Goal: Transaction & Acquisition: Purchase product/service

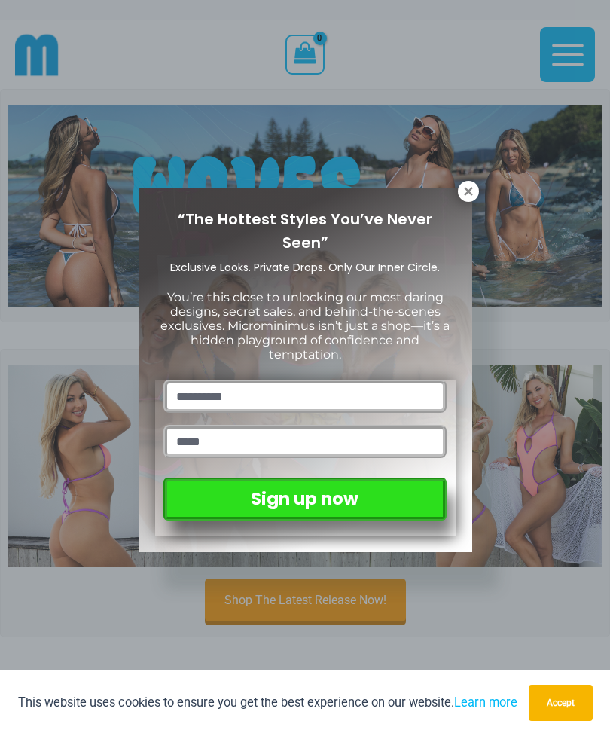
click at [467, 191] on icon at bounding box center [469, 192] width 14 height 14
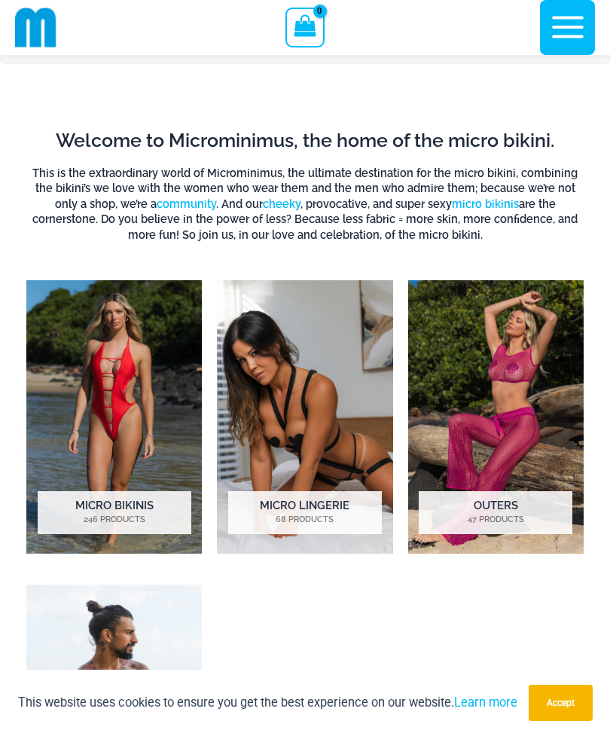
scroll to position [559, 0]
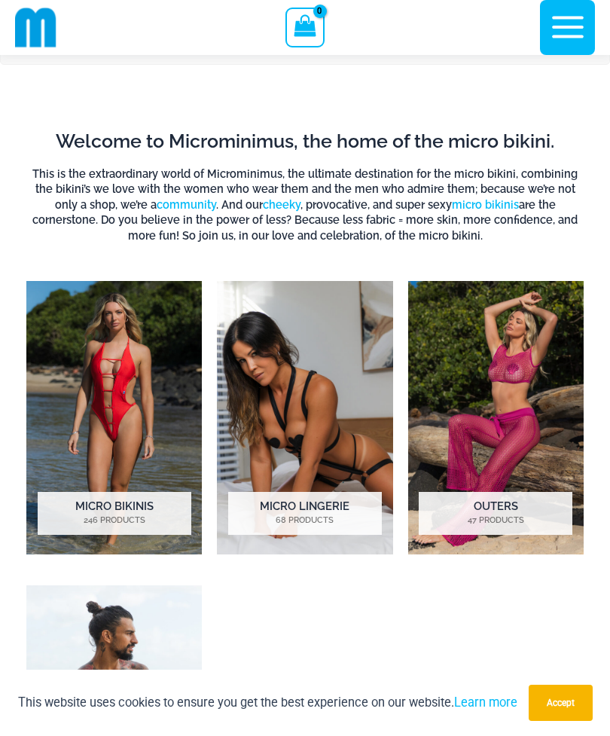
click at [114, 402] on img "Visit product category Micro Bikinis" at bounding box center [114, 418] width 176 height 274
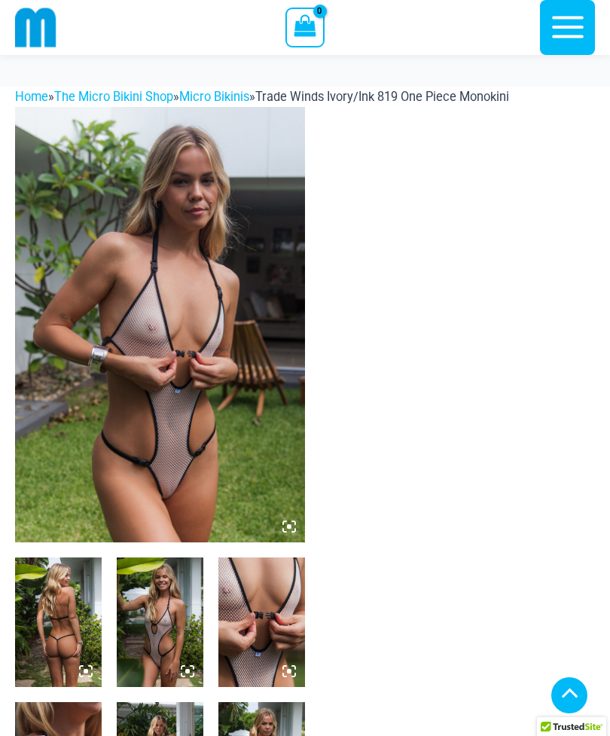
scroll to position [511, 0]
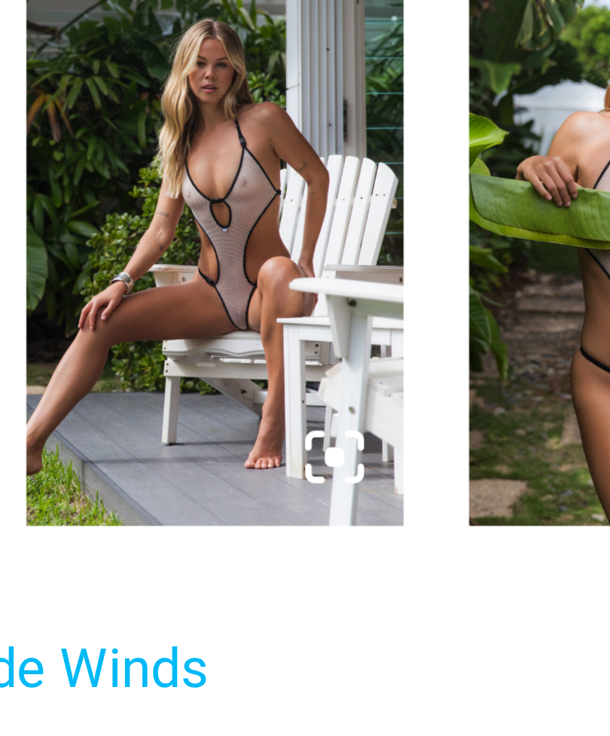
click at [117, 182] on img at bounding box center [160, 247] width 87 height 130
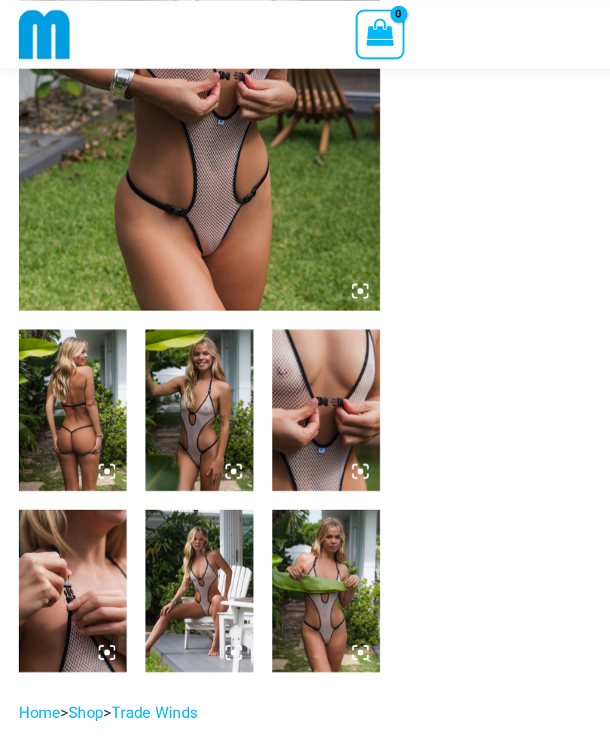
scroll to position [280, 0]
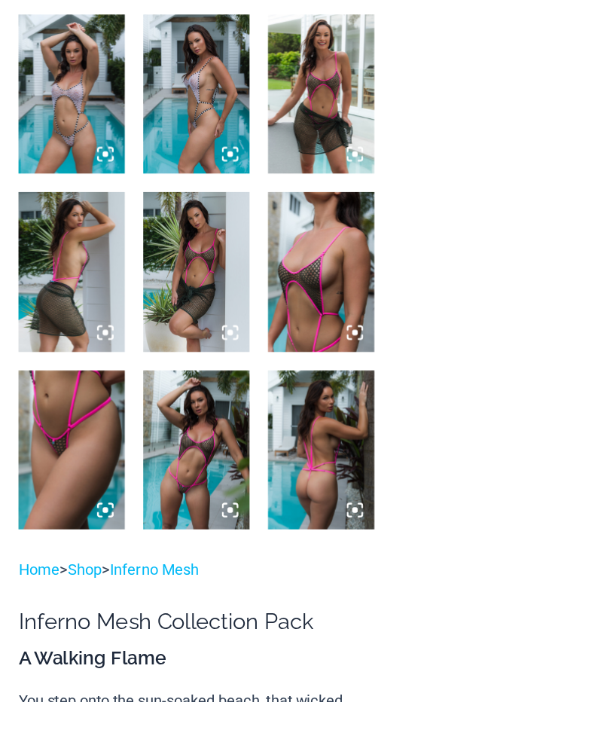
scroll to position [729, 0]
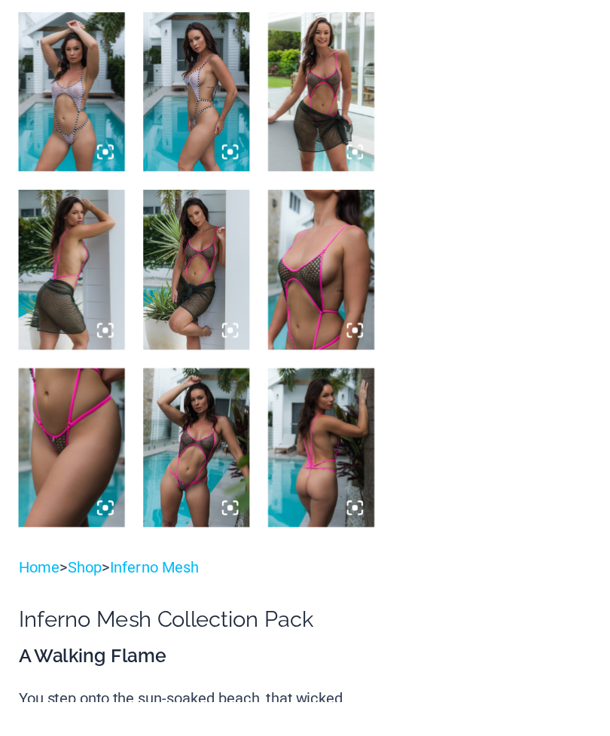
click at [158, 398] on img at bounding box center [160, 463] width 87 height 130
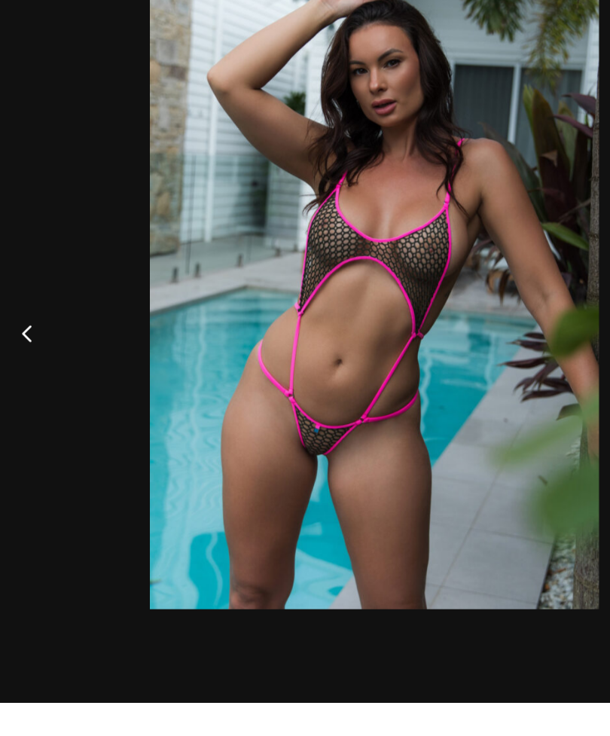
click at [32, 331] on button "Previous" at bounding box center [28, 368] width 57 height 75
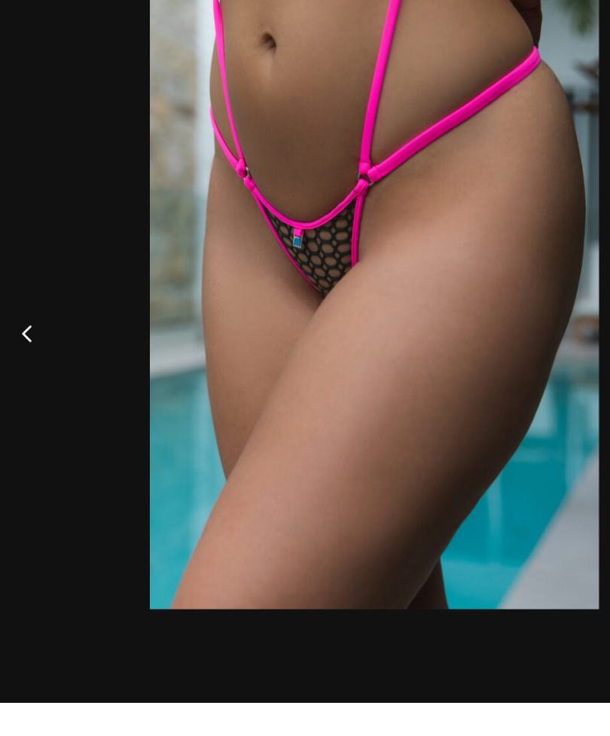
click at [31, 331] on button "Previous" at bounding box center [28, 368] width 57 height 75
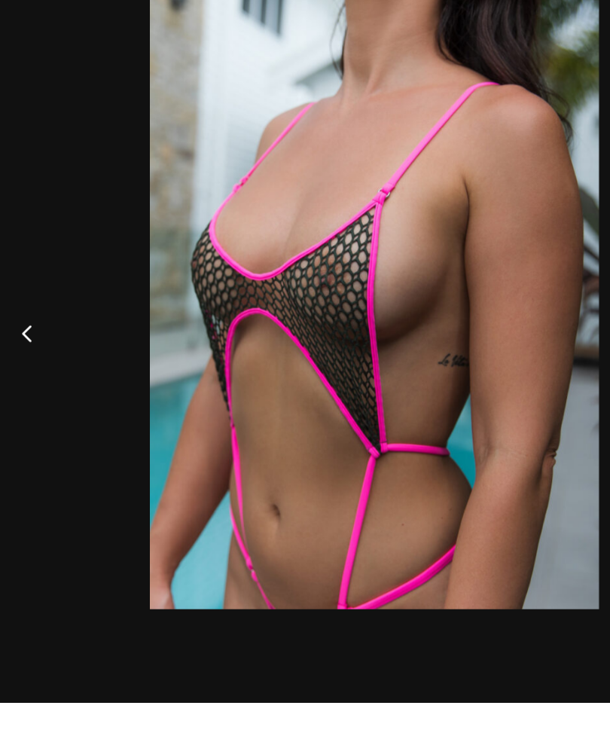
click at [29, 331] on button "Previous" at bounding box center [28, 368] width 57 height 75
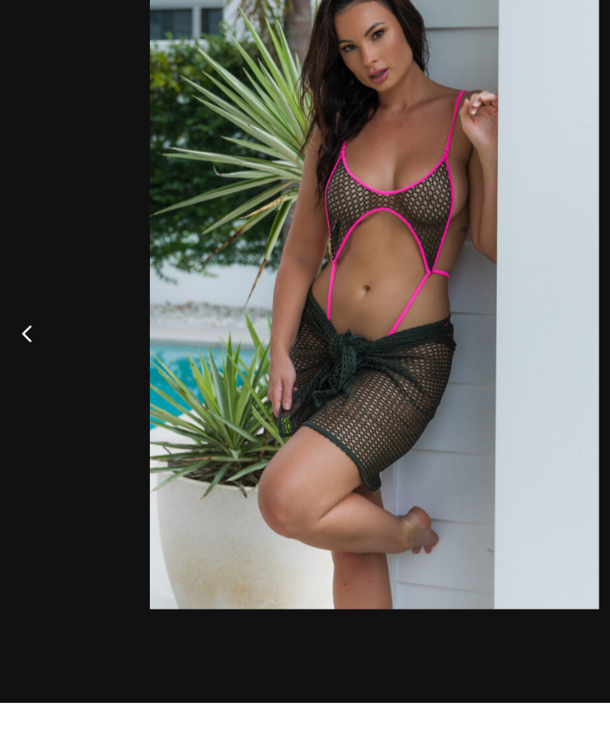
click at [38, 331] on button "Previous" at bounding box center [28, 368] width 57 height 75
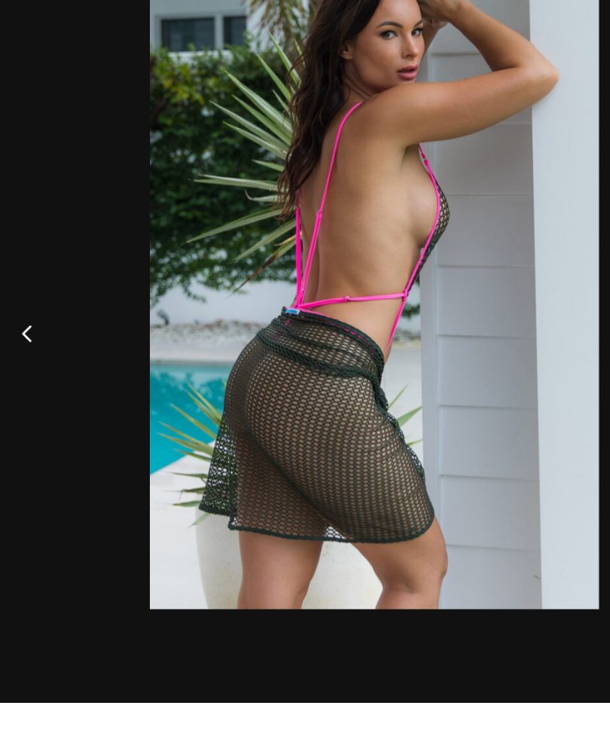
click at [42, 331] on button "Previous" at bounding box center [28, 368] width 57 height 75
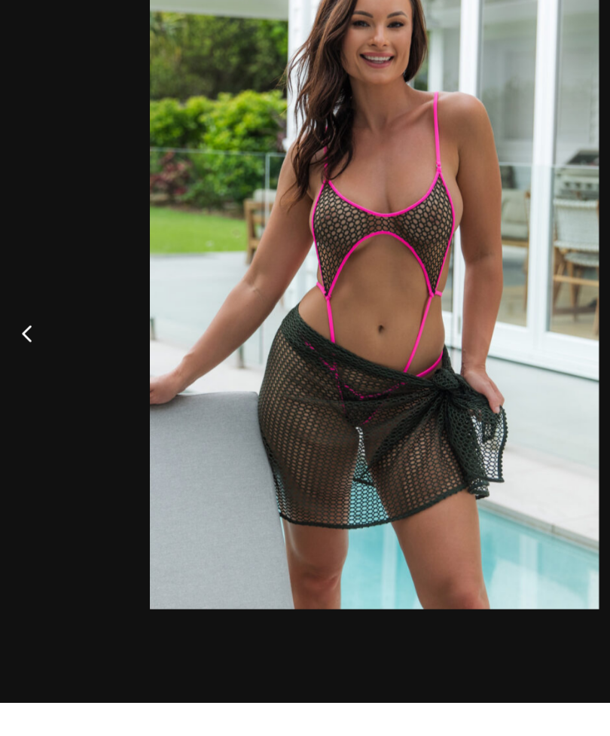
click at [44, 331] on button "Previous" at bounding box center [28, 368] width 57 height 75
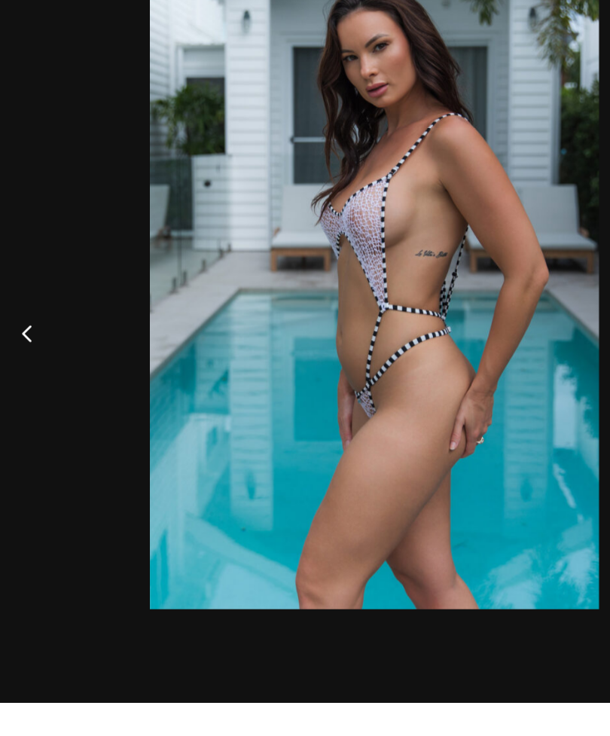
click at [51, 331] on button "Previous" at bounding box center [28, 368] width 57 height 75
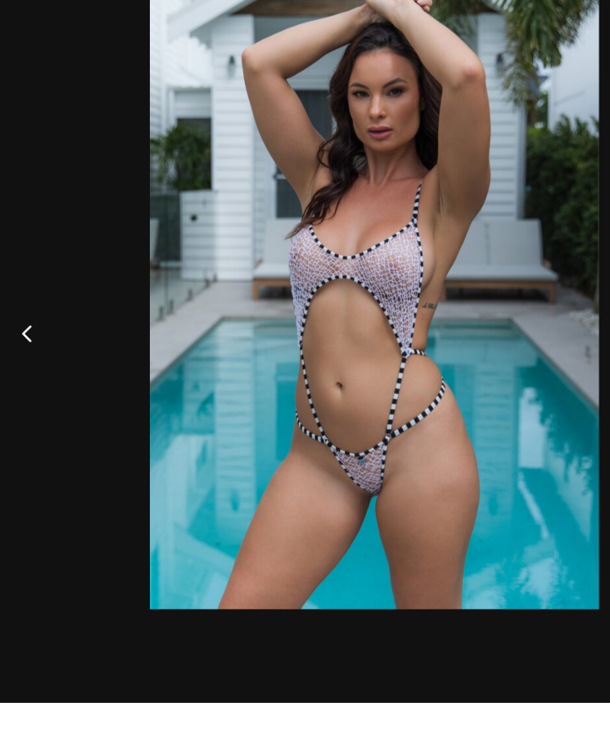
click at [27, 331] on button "Previous" at bounding box center [28, 368] width 57 height 75
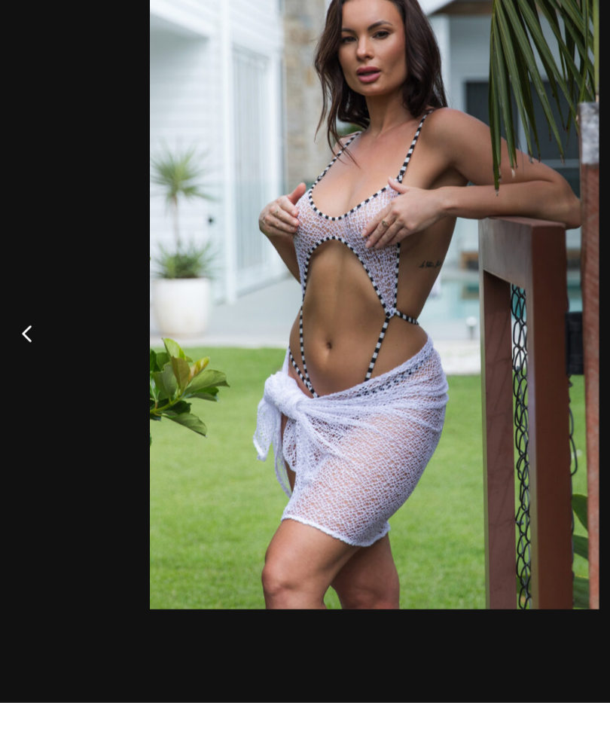
click at [25, 331] on button "Previous" at bounding box center [28, 368] width 57 height 75
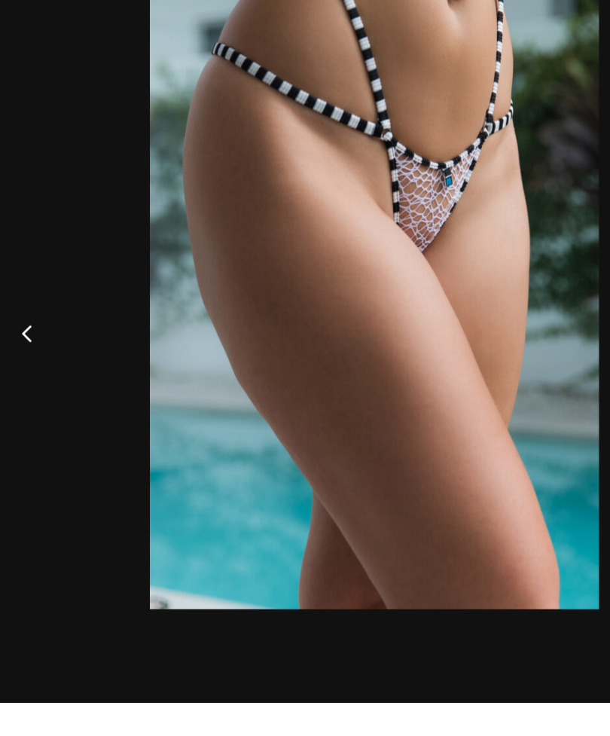
click at [18, 331] on button "Previous" at bounding box center [28, 368] width 57 height 75
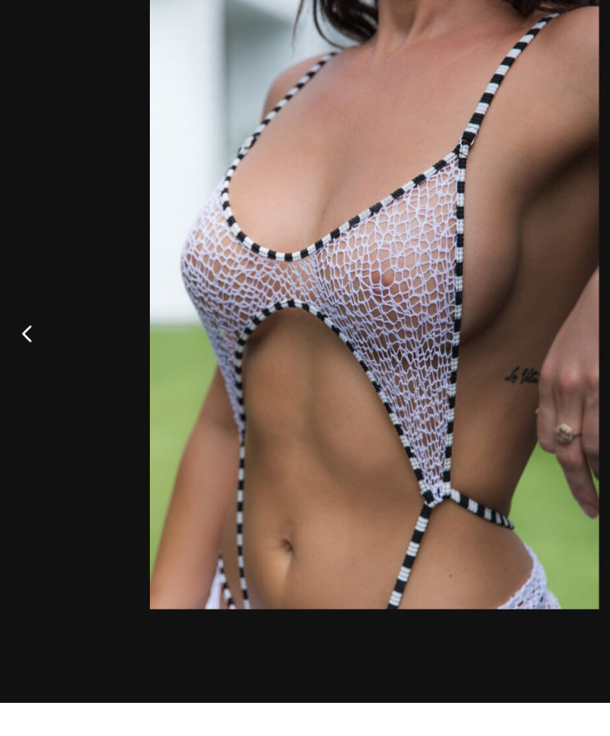
click at [20, 331] on button "Previous" at bounding box center [28, 368] width 57 height 75
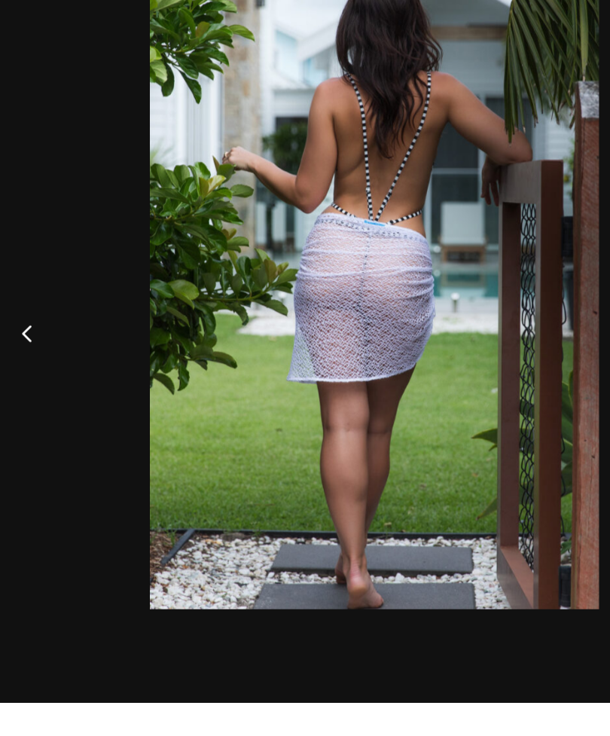
click at [29, 331] on button "Previous" at bounding box center [28, 368] width 57 height 75
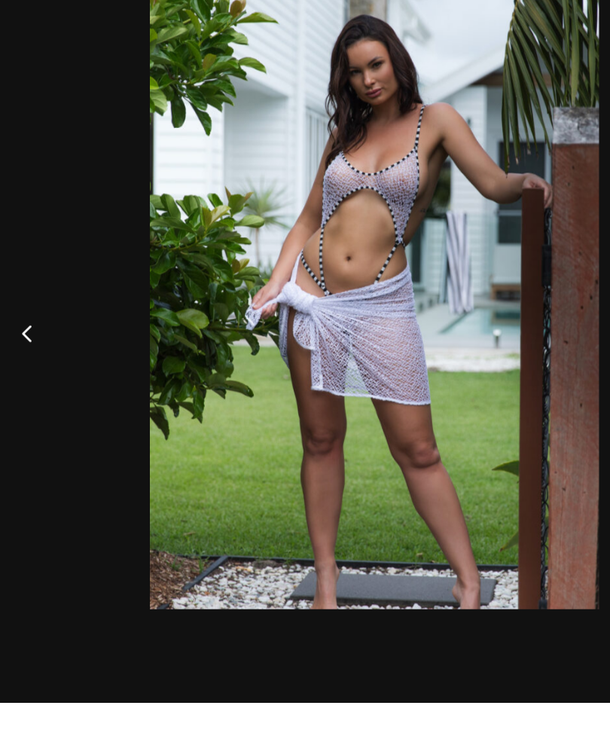
click at [23, 331] on button "Previous" at bounding box center [28, 368] width 57 height 75
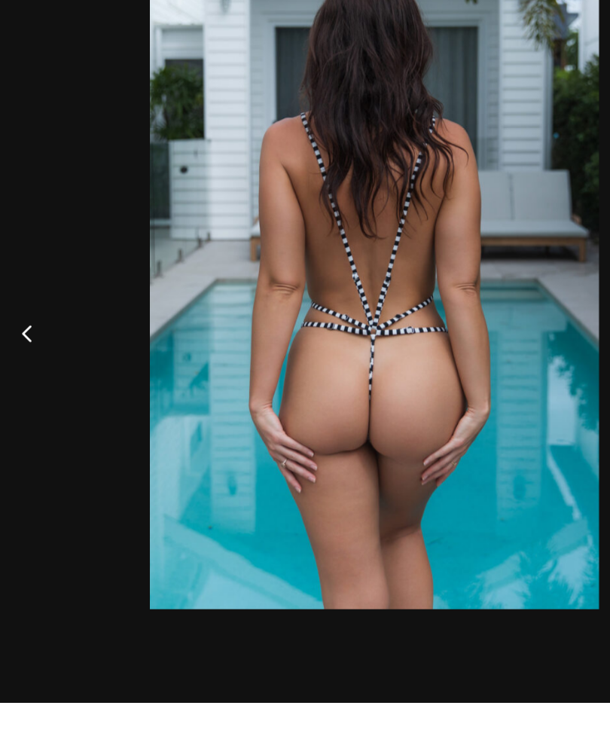
click at [31, 331] on button "Previous" at bounding box center [28, 368] width 57 height 75
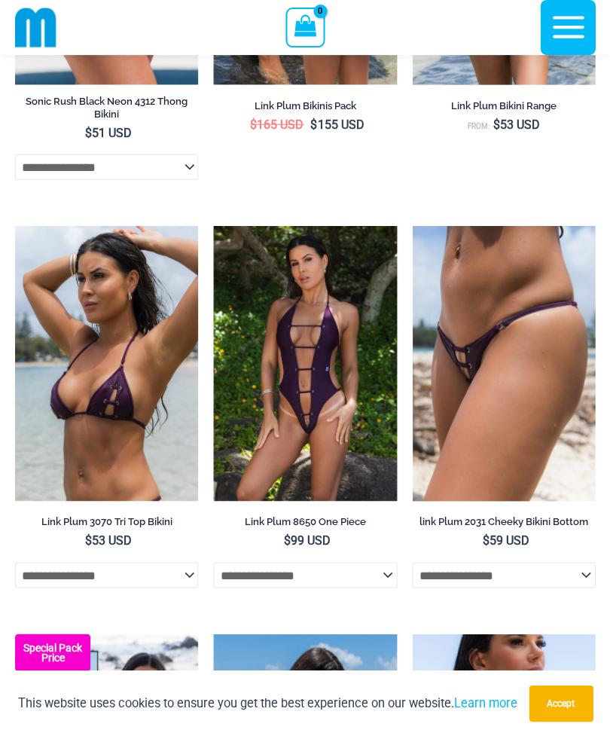
scroll to position [360, 0]
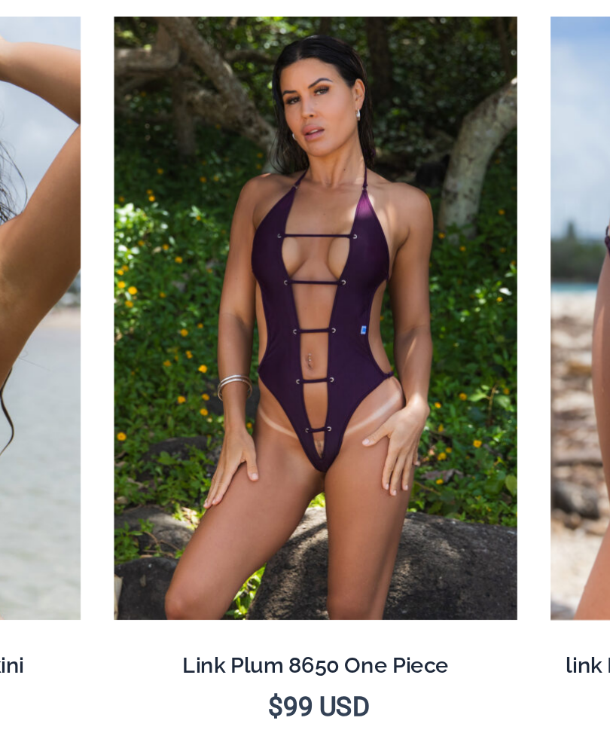
click at [213, 207] on img at bounding box center [213, 207] width 0 height 0
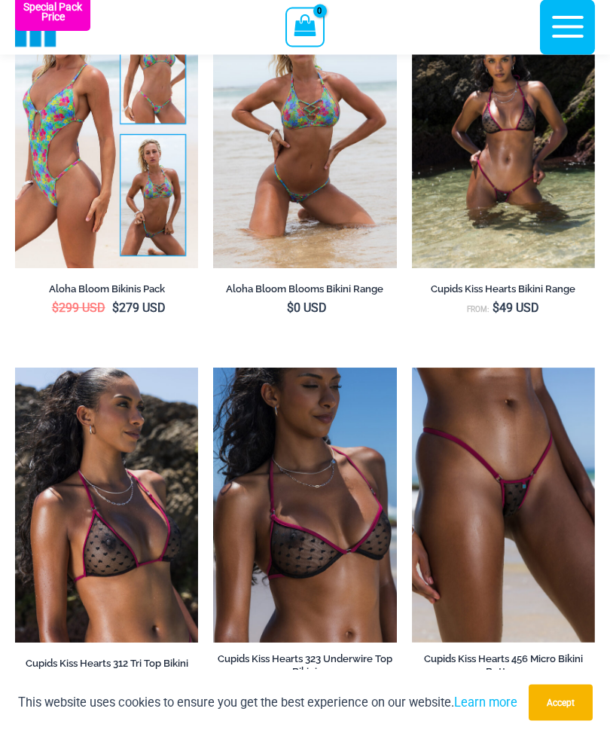
scroll to position [1806, 0]
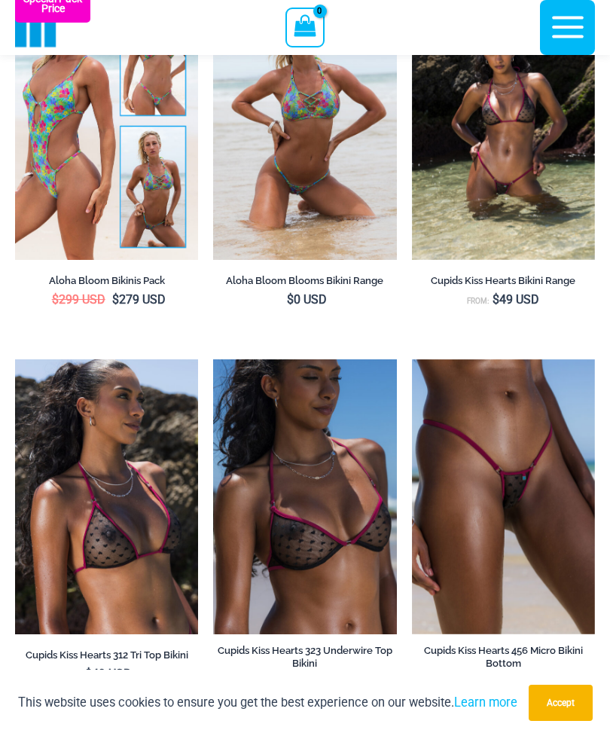
click at [412, 360] on img at bounding box center [412, 360] width 0 height 0
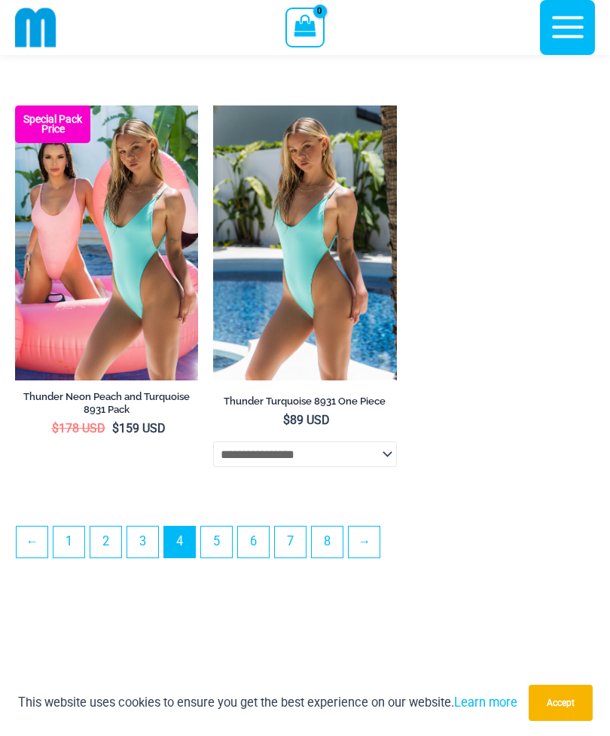
scroll to position [4037, 0]
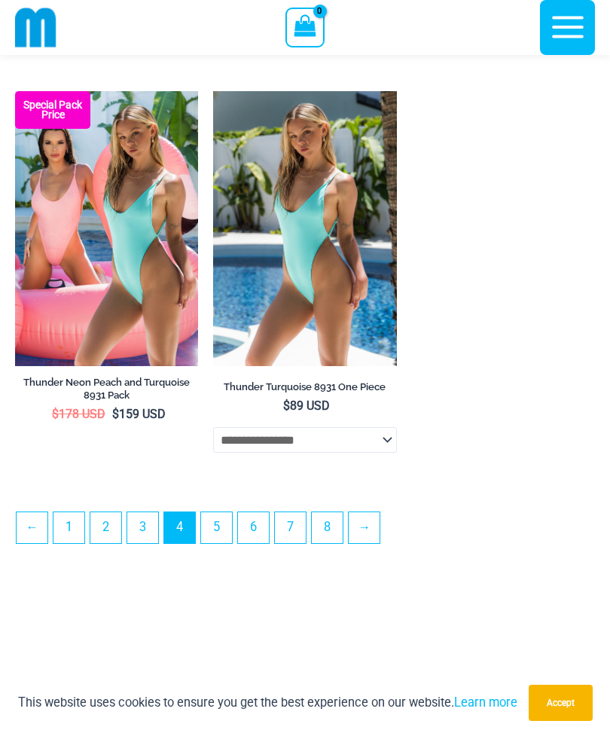
click at [218, 543] on link "5" at bounding box center [216, 528] width 31 height 31
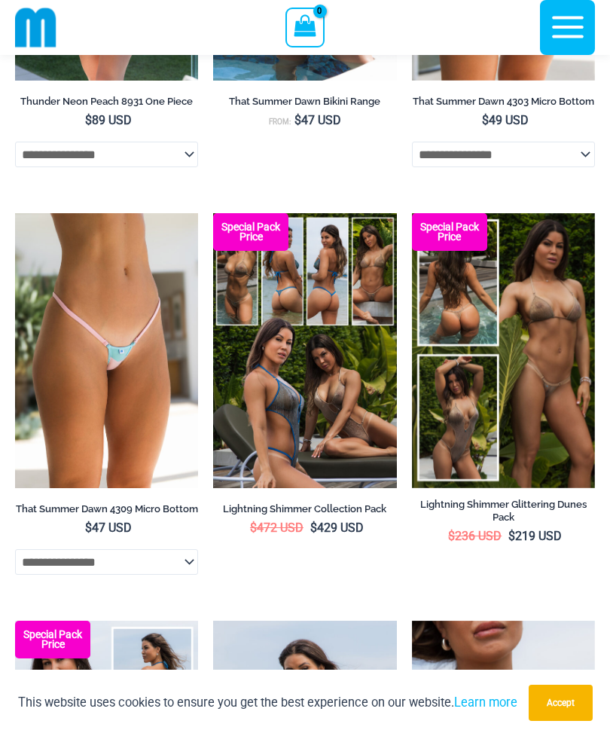
scroll to position [356, 0]
click at [213, 213] on img at bounding box center [213, 213] width 0 height 0
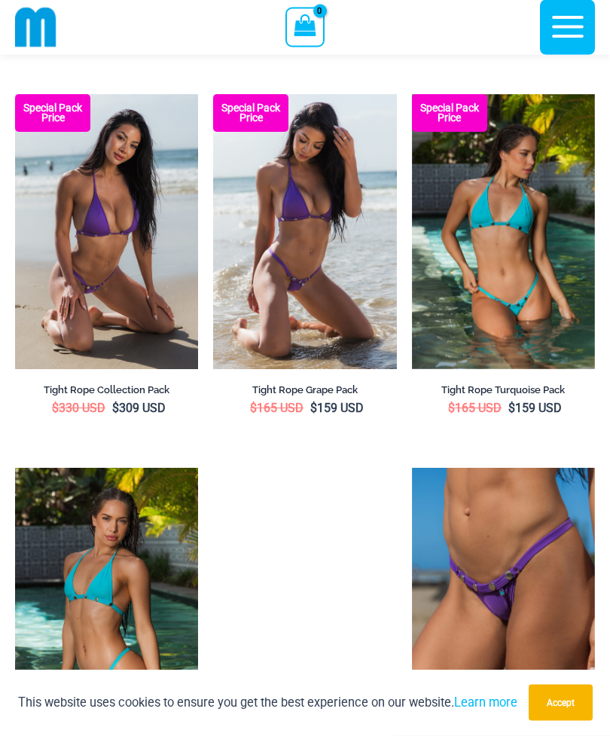
scroll to position [2539, 0]
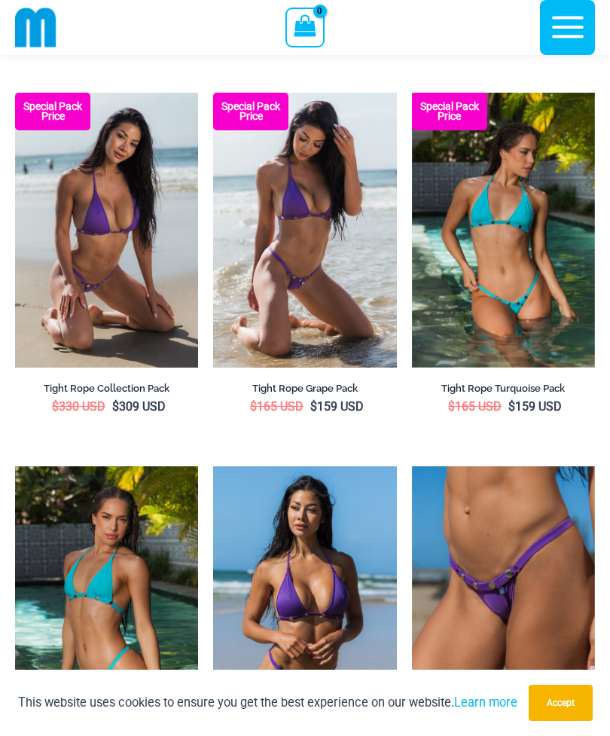
click at [213, 93] on img at bounding box center [213, 93] width 0 height 0
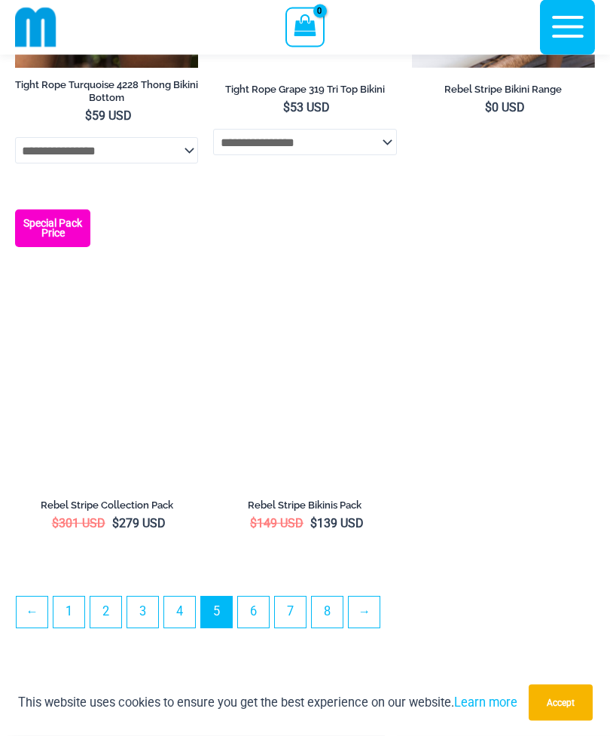
scroll to position [4046, 0]
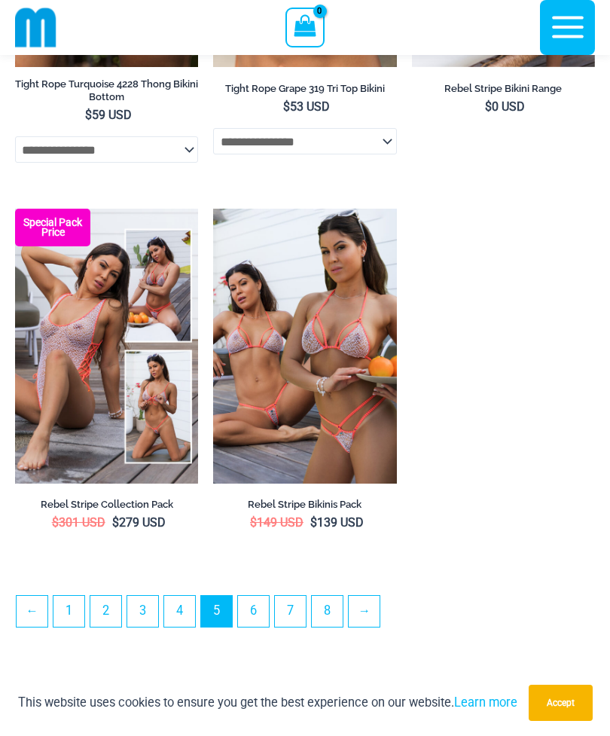
click at [213, 209] on img at bounding box center [213, 209] width 0 height 0
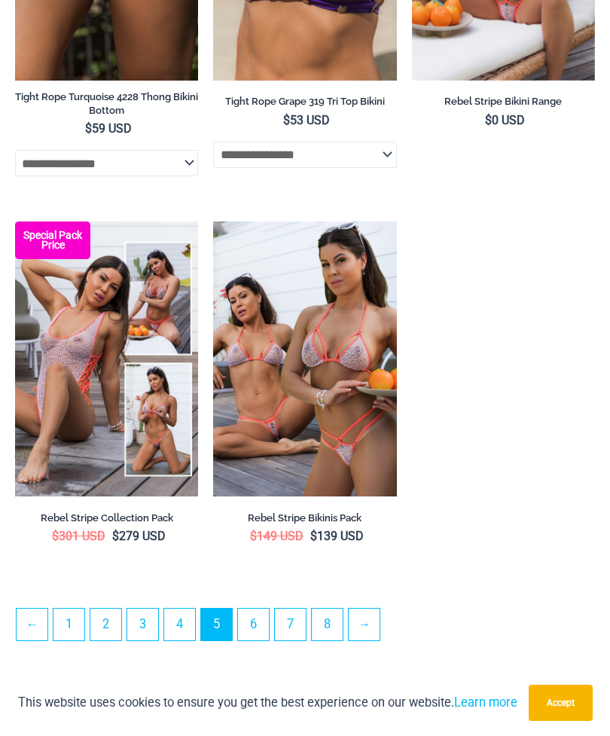
scroll to position [4094, 0]
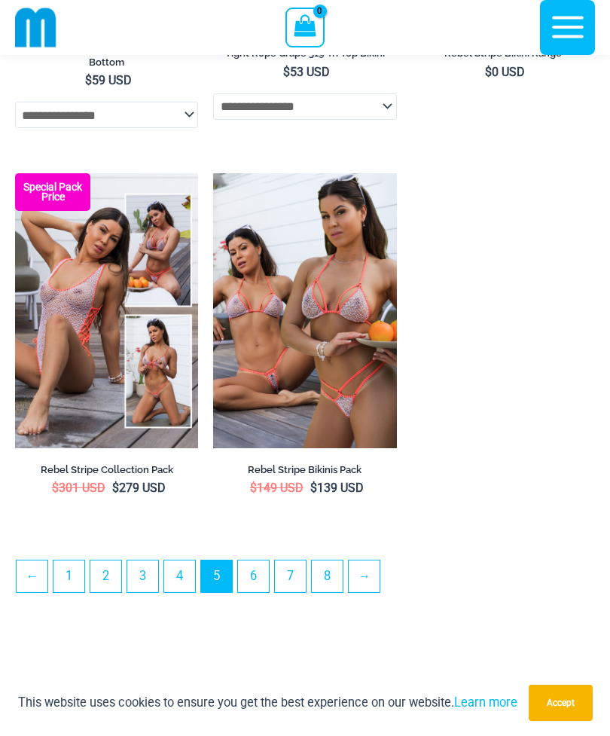
click at [213, 173] on img at bounding box center [213, 173] width 0 height 0
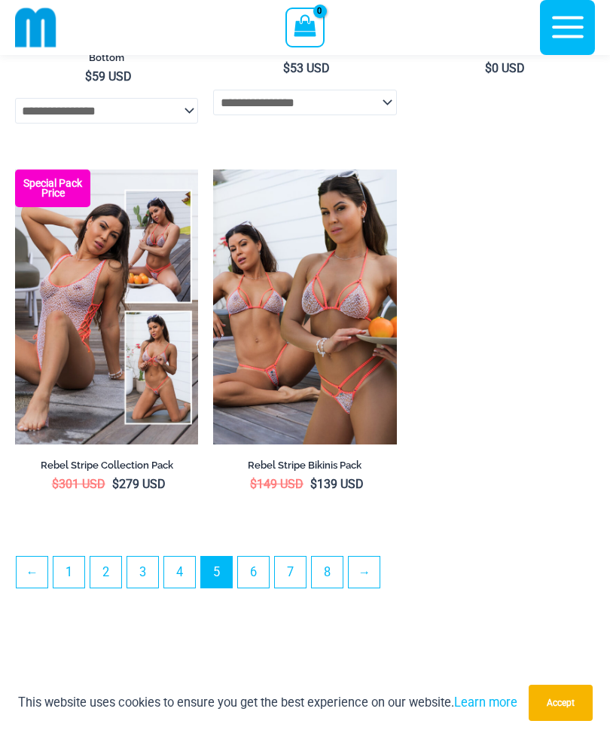
click at [252, 588] on link "6" at bounding box center [253, 572] width 31 height 31
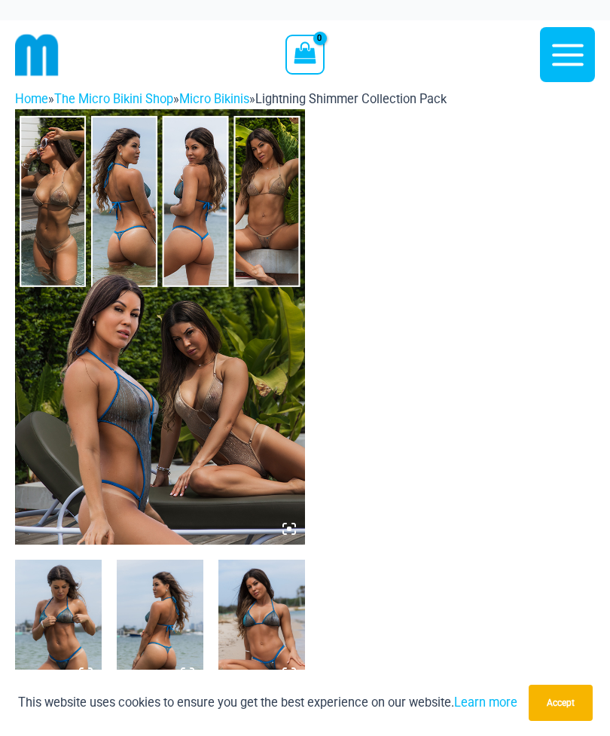
click at [258, 193] on img at bounding box center [160, 327] width 290 height 436
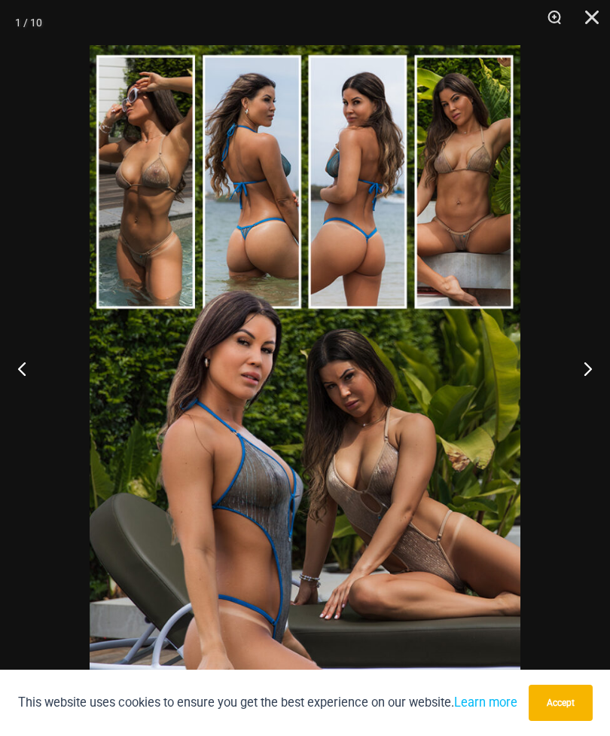
click at [447, 198] on img at bounding box center [305, 368] width 431 height 646
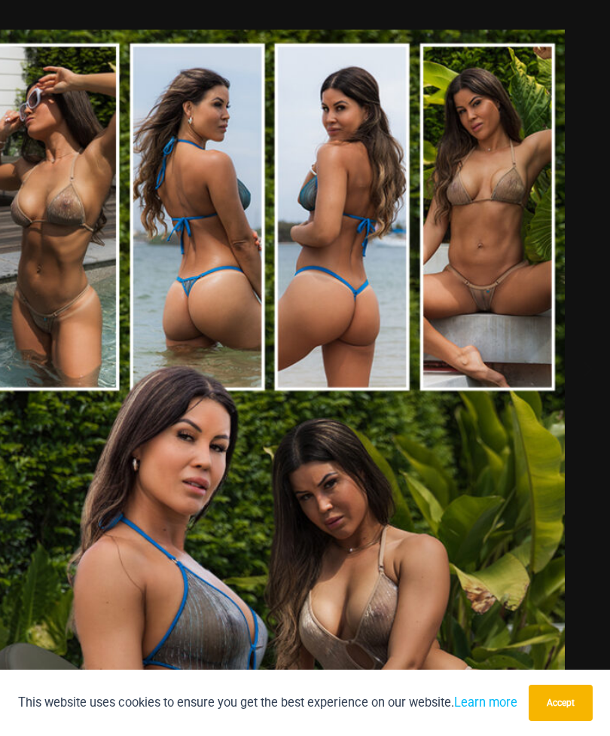
click at [482, 214] on img at bounding box center [270, 471] width 590 height 885
click at [479, 215] on img at bounding box center [270, 471] width 590 height 885
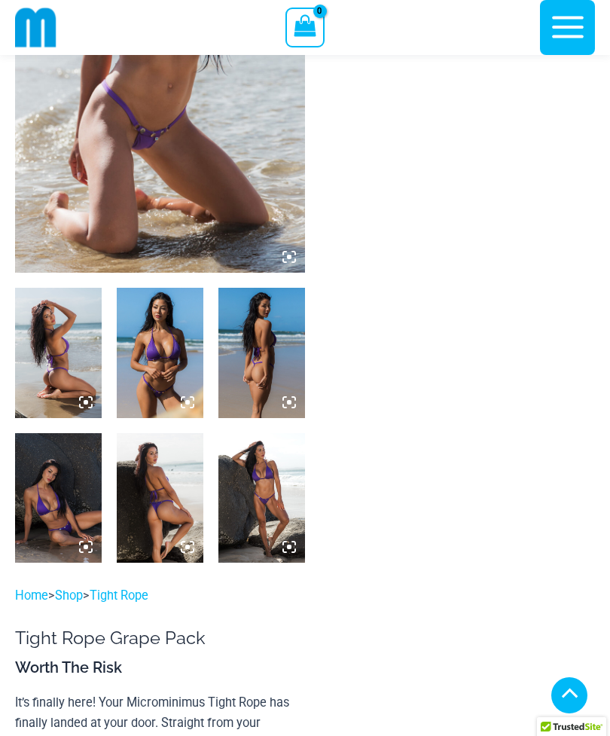
click at [255, 345] on img at bounding box center [262, 353] width 87 height 130
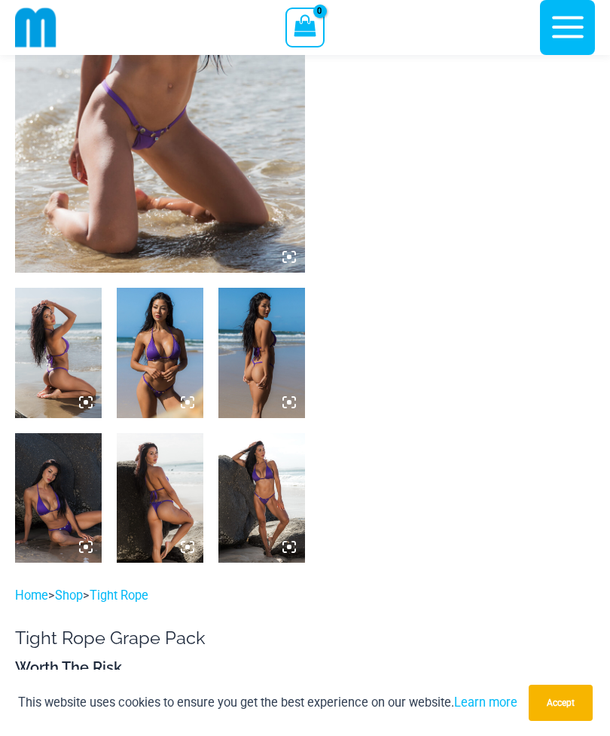
click at [249, 356] on img at bounding box center [262, 353] width 87 height 130
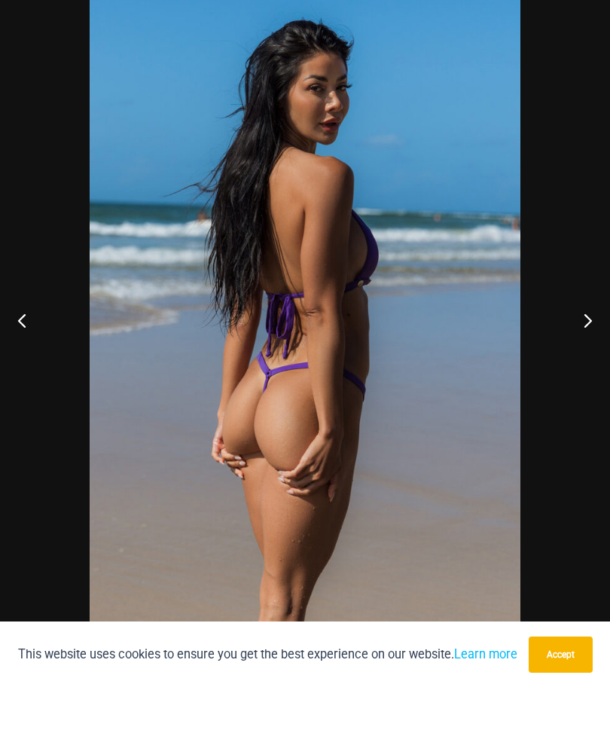
scroll to position [311, 0]
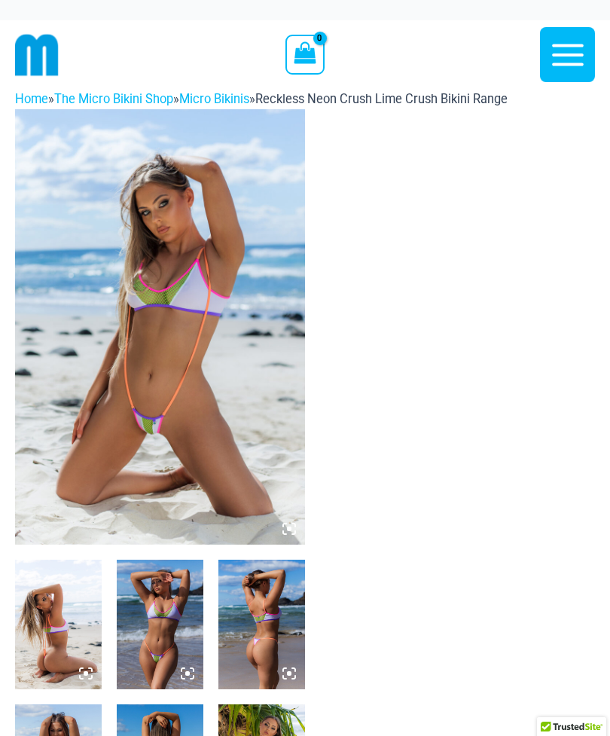
scroll to position [194, 0]
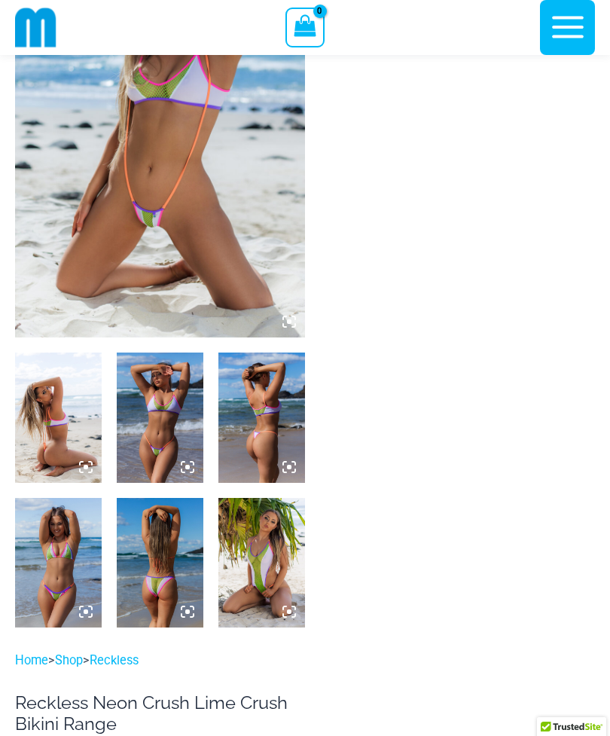
click at [57, 427] on img at bounding box center [58, 418] width 87 height 130
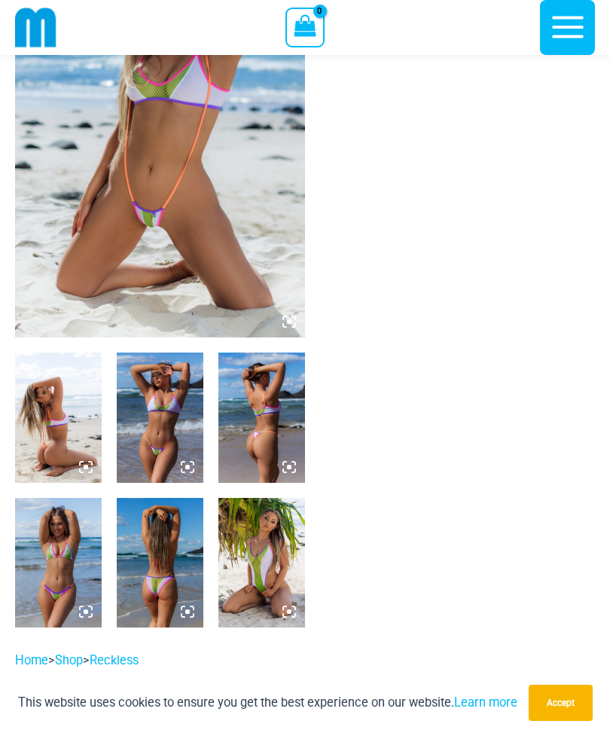
click at [53, 421] on img at bounding box center [58, 418] width 87 height 130
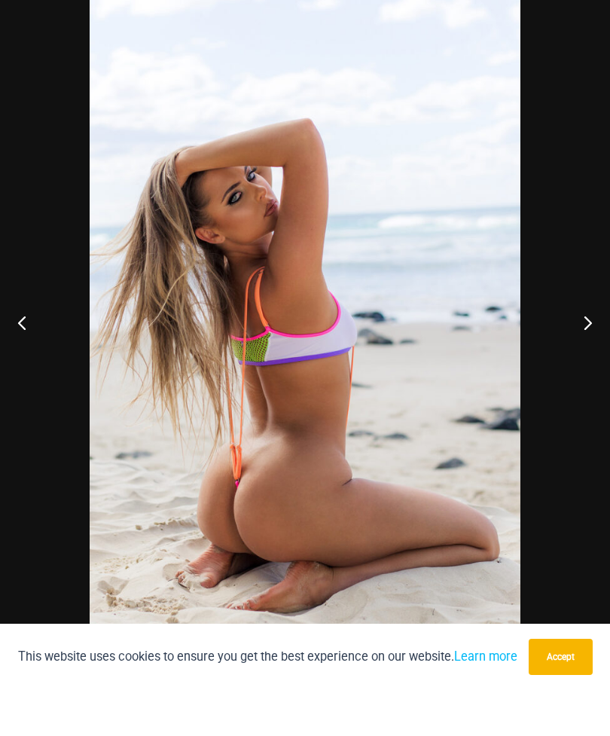
scroll to position [243, 0]
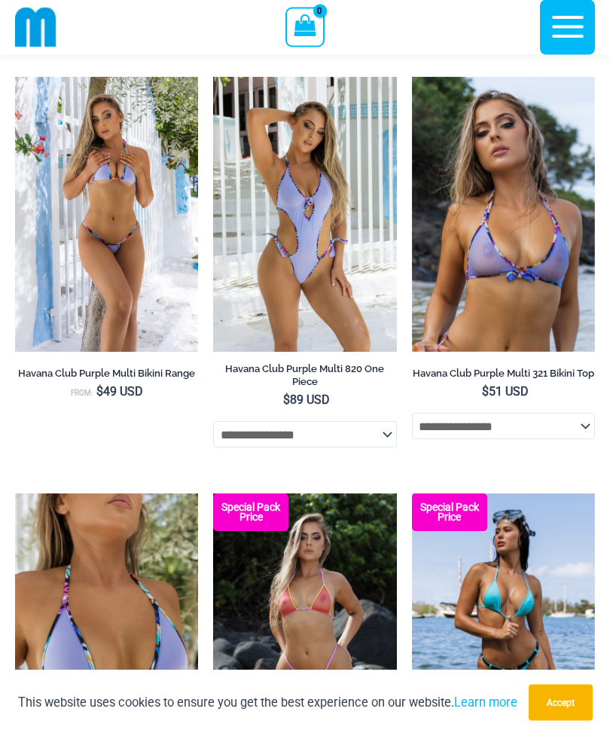
scroll to position [2138, 0]
click at [15, 77] on img at bounding box center [15, 77] width 0 height 0
click at [213, 77] on img at bounding box center [213, 77] width 0 height 0
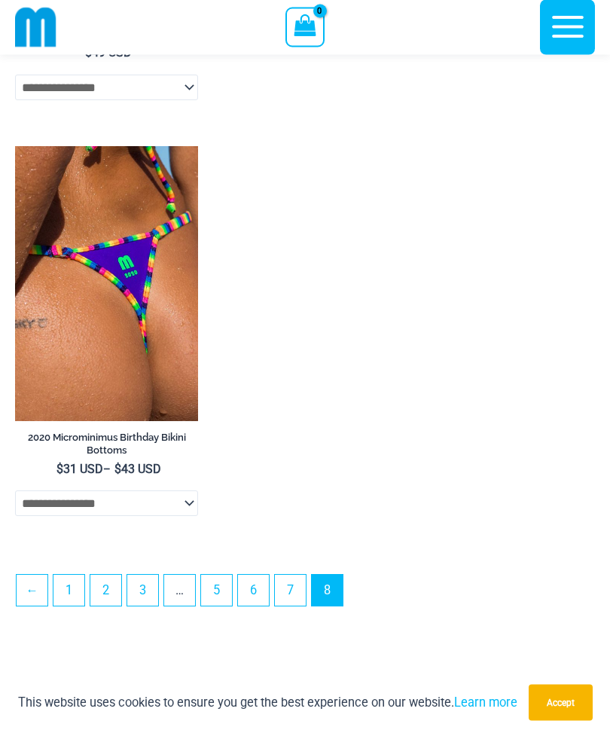
scroll to position [2902, 0]
click at [15, 146] on img at bounding box center [15, 146] width 0 height 0
